Goal: Navigation & Orientation: Find specific page/section

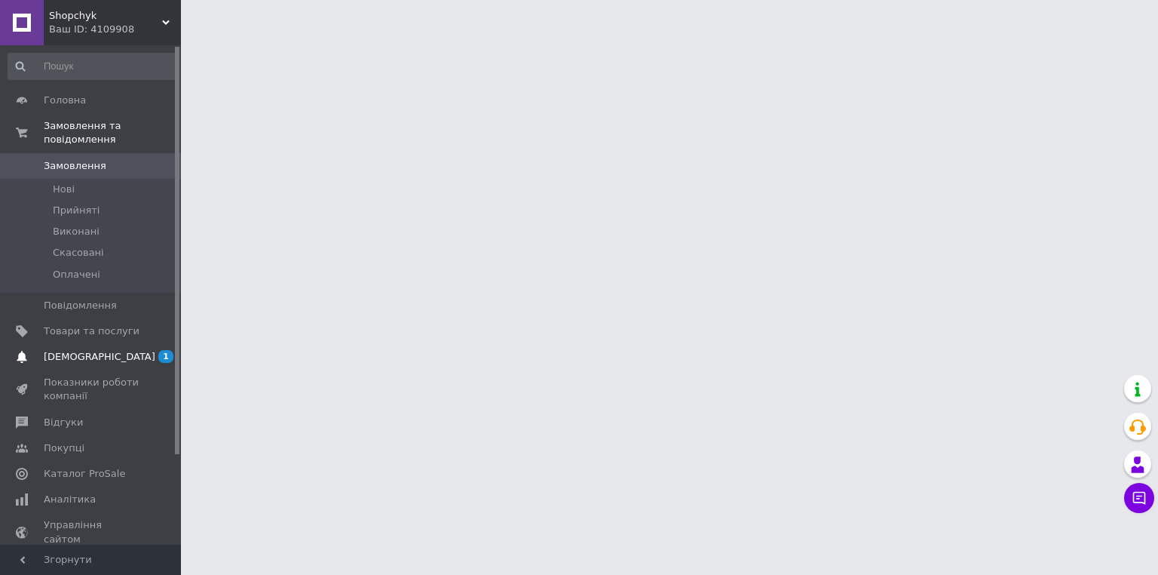
click at [109, 350] on span "[DEMOGRAPHIC_DATA]" at bounding box center [92, 357] width 96 height 14
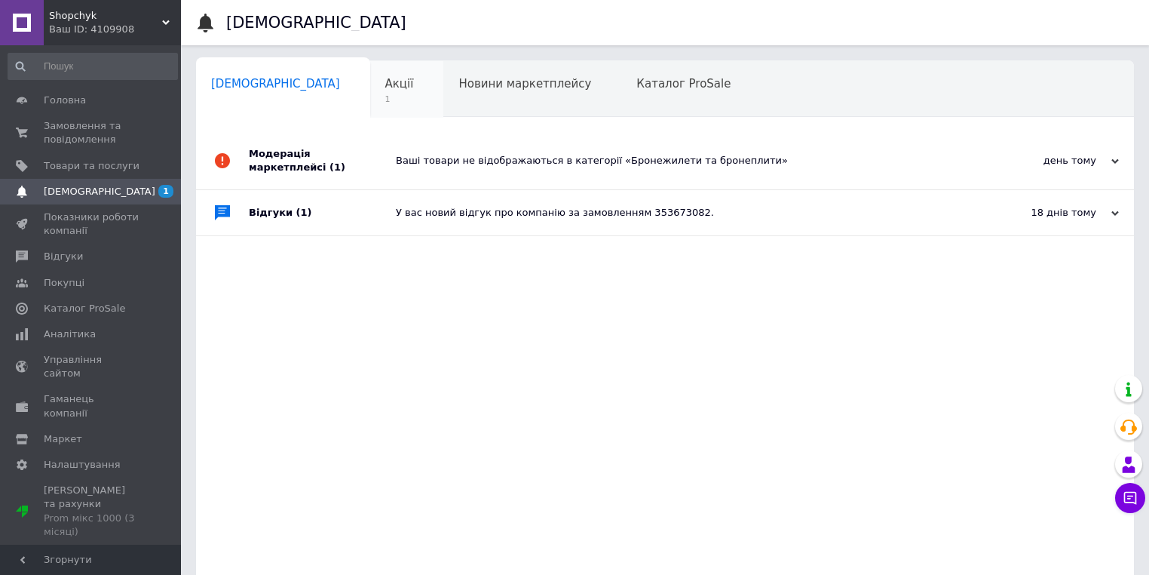
click at [370, 83] on div "Акції 1" at bounding box center [407, 89] width 74 height 57
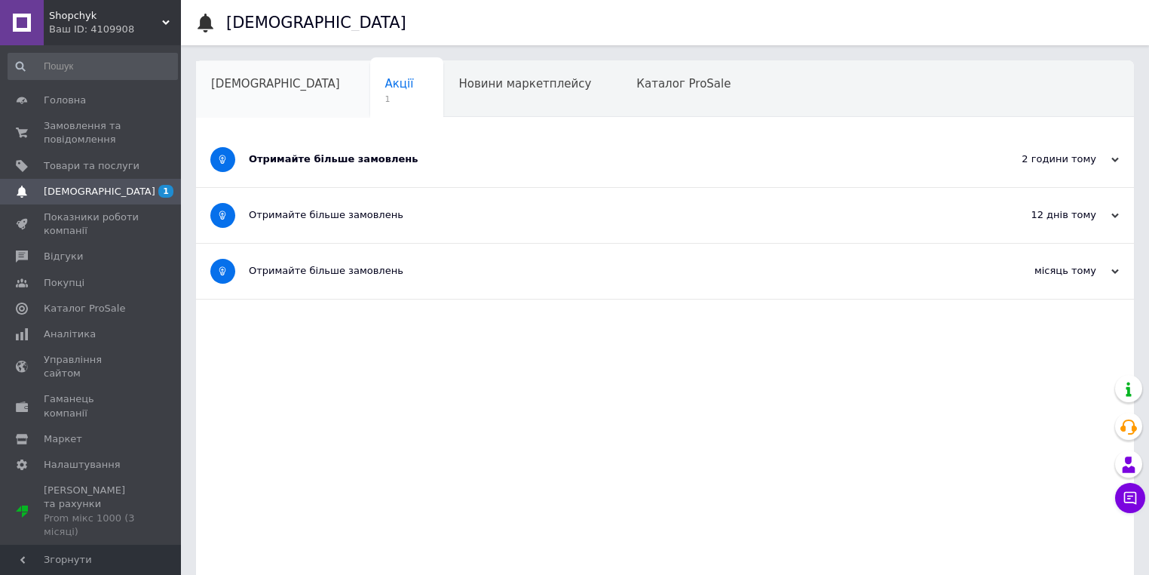
click at [250, 84] on span "[DEMOGRAPHIC_DATA]" at bounding box center [275, 84] width 129 height 14
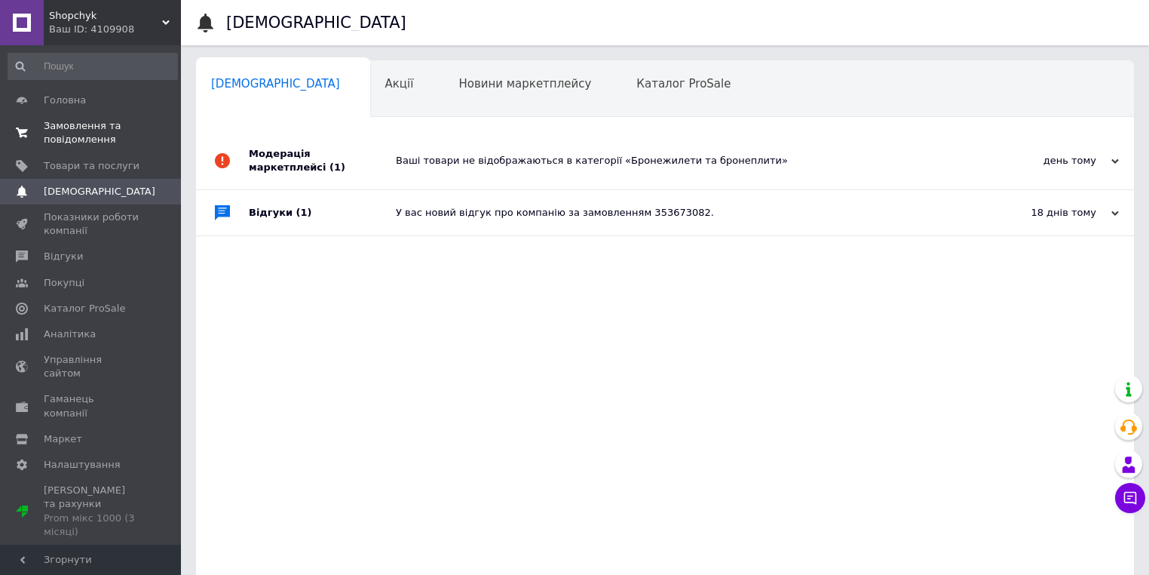
click at [66, 133] on span "Замовлення та повідомлення" at bounding box center [92, 132] width 96 height 27
